Goal: Transaction & Acquisition: Book appointment/travel/reservation

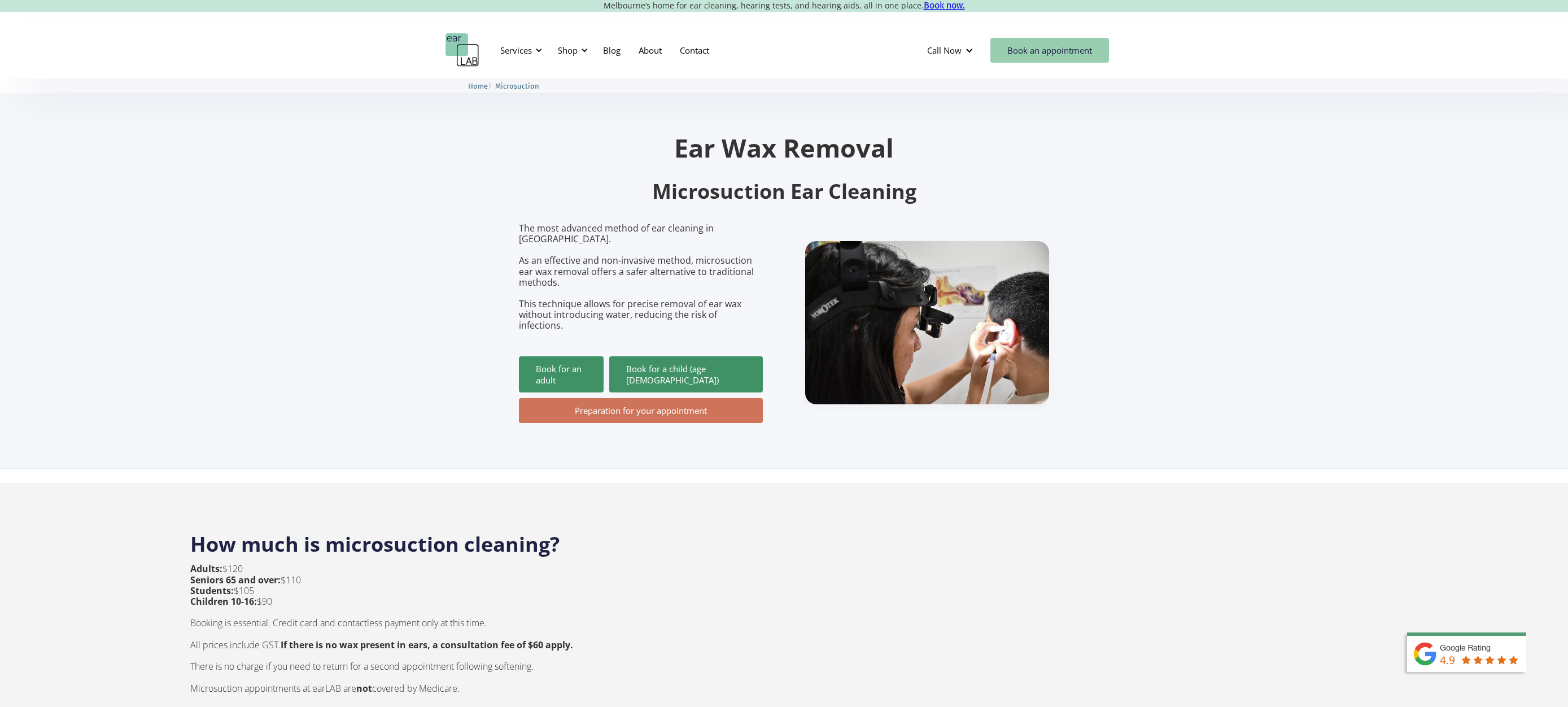
click at [1082, 54] on link "Book an appointment" at bounding box center [1050, 50] width 119 height 25
click at [718, 362] on link "Book for a child (age [DEMOGRAPHIC_DATA])" at bounding box center [686, 375] width 153 height 36
